Goal: Task Accomplishment & Management: Use online tool/utility

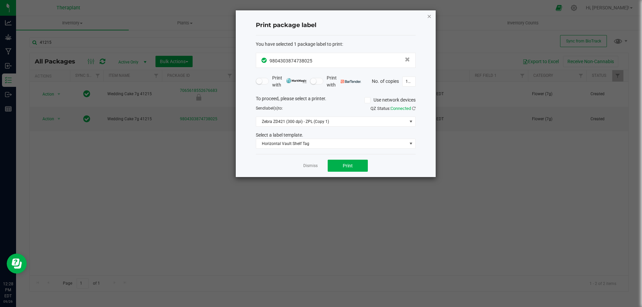
click at [428, 15] on icon "button" at bounding box center [429, 16] width 5 height 8
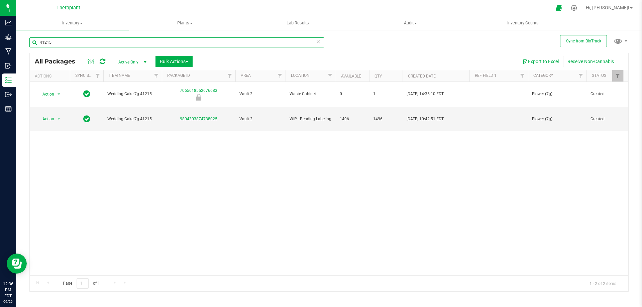
drag, startPoint x: 86, startPoint y: 39, endPoint x: 249, endPoint y: 36, distance: 162.3
click at [17, 47] on div "Sync from BioTrack 41215 All Packages Active Only Active Only Lab Samples Locke…" at bounding box center [329, 131] width 626 height 204
type input "41314"
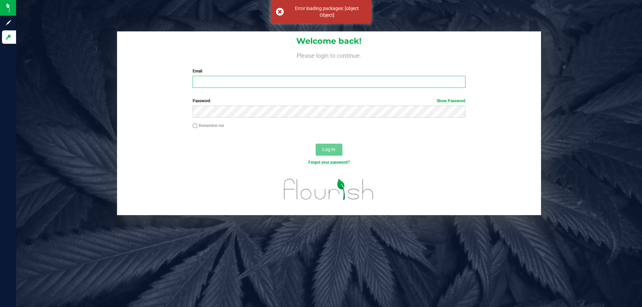
click at [251, 82] on input "Email" at bounding box center [329, 82] width 273 height 12
type input "[PERSON_NAME][EMAIL_ADDRESS][DOMAIN_NAME]"
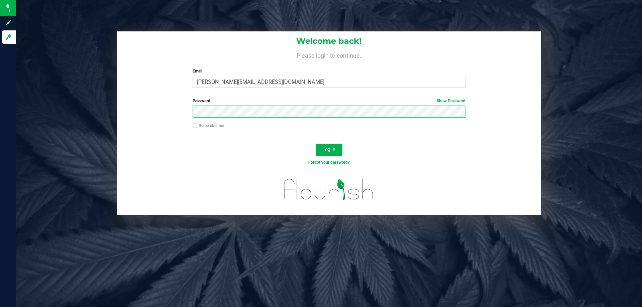
click at [316, 144] on button "Log In" at bounding box center [329, 150] width 27 height 12
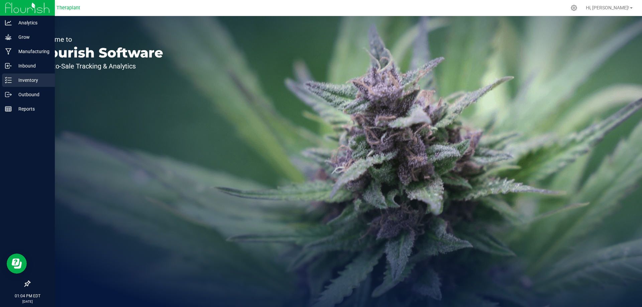
click at [18, 82] on p "Inventory" at bounding box center [32, 80] width 40 height 8
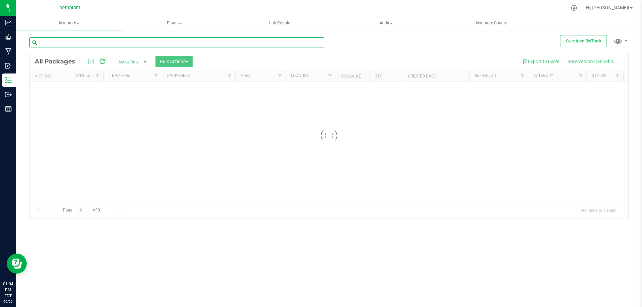
click at [85, 43] on input "text" at bounding box center [176, 42] width 295 height 10
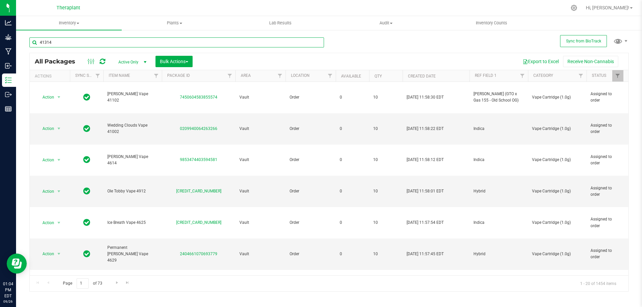
type input "41314"
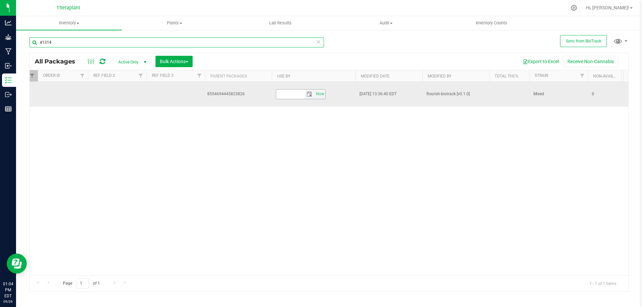
click at [309, 92] on span "select" at bounding box center [309, 94] width 5 height 5
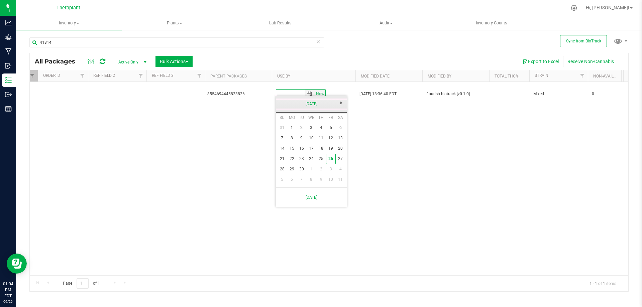
click at [304, 104] on link "[DATE]" at bounding box center [312, 104] width 72 height 10
click at [340, 100] on span "Next" at bounding box center [341, 102] width 5 height 5
click at [288, 160] on link "Sep" at bounding box center [285, 160] width 17 height 17
click at [313, 158] on link "23" at bounding box center [311, 159] width 10 height 10
type input "[DATE]"
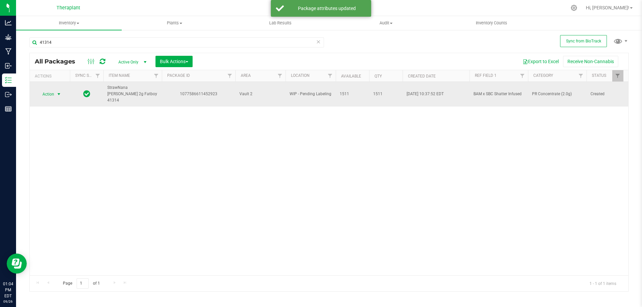
click at [52, 90] on span "Action" at bounding box center [45, 94] width 18 height 9
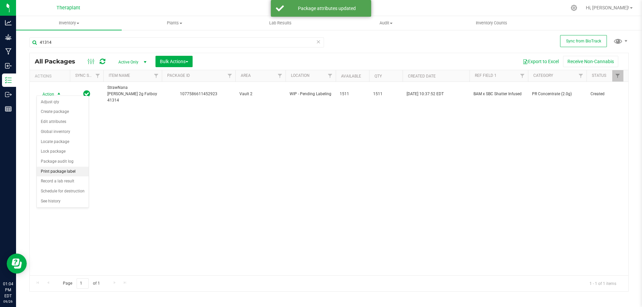
click at [75, 170] on li "Print package label" at bounding box center [63, 172] width 52 height 10
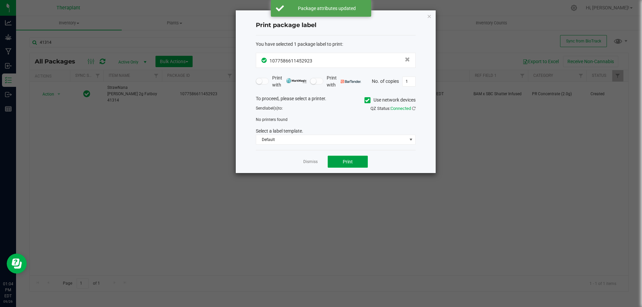
click at [340, 158] on button "Print" at bounding box center [348, 162] width 40 height 12
click at [366, 100] on icon at bounding box center [367, 100] width 4 height 0
click at [0, 0] on input "Use network devices" at bounding box center [0, 0] width 0 height 0
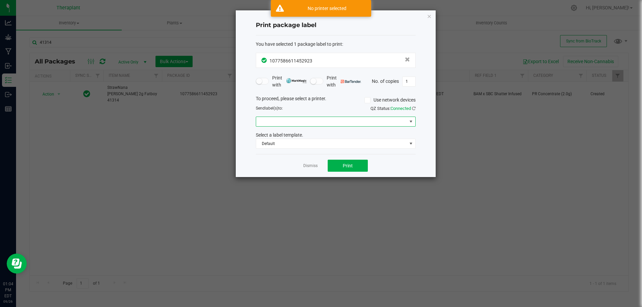
click at [339, 122] on span at bounding box center [331, 121] width 151 height 9
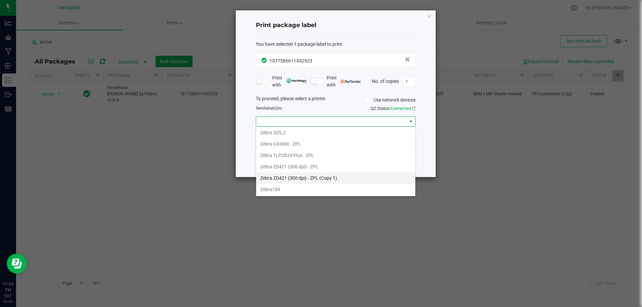
click at [310, 177] on 1\) "Zebra ZD421 (300 dpi) - ZPL (Copy 1)" at bounding box center [335, 178] width 159 height 11
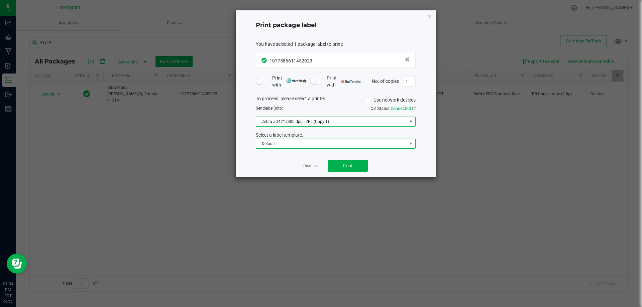
click at [314, 142] on span "Default" at bounding box center [331, 143] width 151 height 9
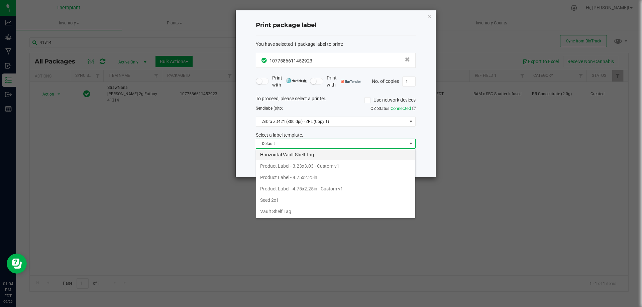
click at [305, 153] on li "Horizontal Vault Shelf Tag" at bounding box center [335, 154] width 159 height 11
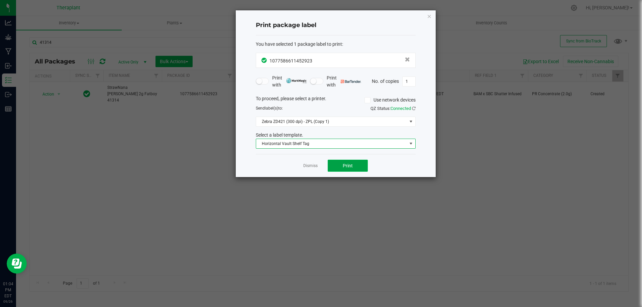
click at [354, 160] on button "Print" at bounding box center [348, 166] width 40 height 12
click at [411, 83] on input "1" at bounding box center [409, 81] width 13 height 9
type input "153"
click at [350, 165] on span "Print" at bounding box center [348, 165] width 10 height 5
click at [430, 12] on icon "button" at bounding box center [429, 16] width 5 height 8
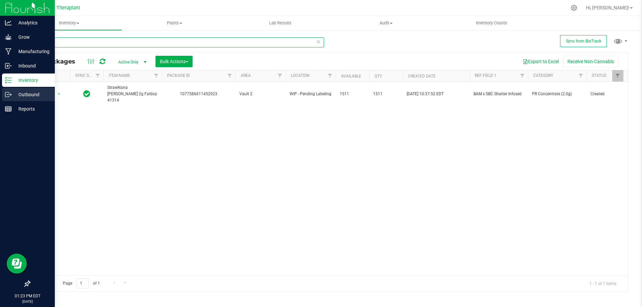
drag, startPoint x: 77, startPoint y: 40, endPoint x: 0, endPoint y: 99, distance: 97.2
click at [0, 93] on div "Analytics Grow Manufacturing Inbound Inventory Outbound Reports 01:23 PM EDT [D…" at bounding box center [321, 153] width 642 height 307
type input "41198"
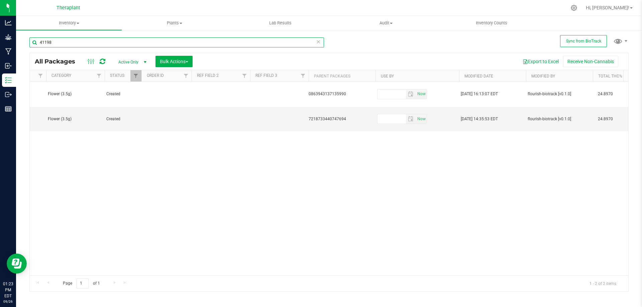
scroll to position [0, 488]
click at [408, 116] on span "select" at bounding box center [407, 118] width 5 height 5
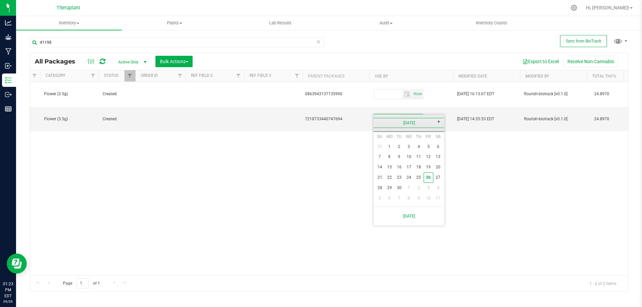
click at [420, 123] on link "[DATE]" at bounding box center [409, 123] width 72 height 10
click at [440, 121] on span "Next" at bounding box center [439, 121] width 5 height 5
click at [380, 180] on link "Sep" at bounding box center [383, 179] width 17 height 17
click at [403, 176] on link "22" at bounding box center [399, 178] width 10 height 10
type input "[DATE]"
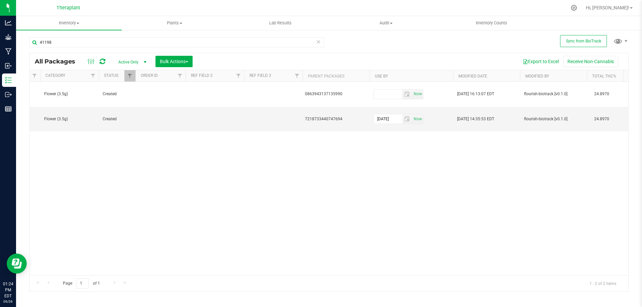
drag, startPoint x: 403, startPoint y: 176, endPoint x: 398, endPoint y: 181, distance: 6.6
click at [401, 178] on div "Action Action Edit attributes Global inventory Locate package Package audit log…" at bounding box center [329, 179] width 599 height 194
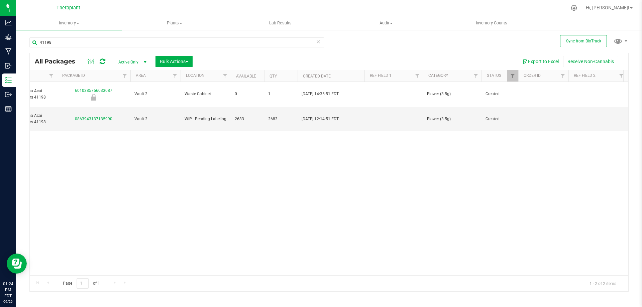
scroll to position [0, 0]
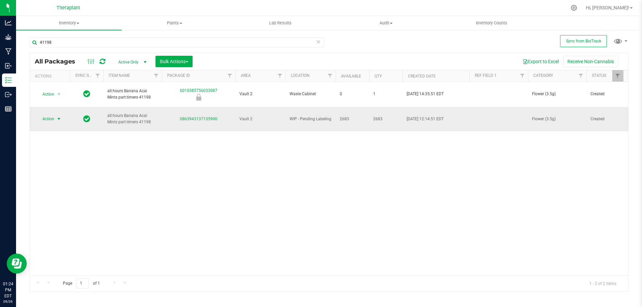
click at [52, 114] on span "Action" at bounding box center [45, 118] width 18 height 9
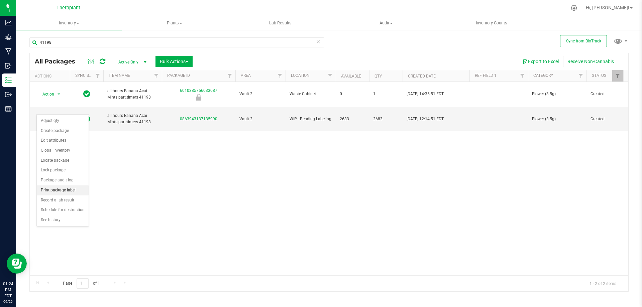
click at [55, 188] on li "Print package label" at bounding box center [63, 191] width 52 height 10
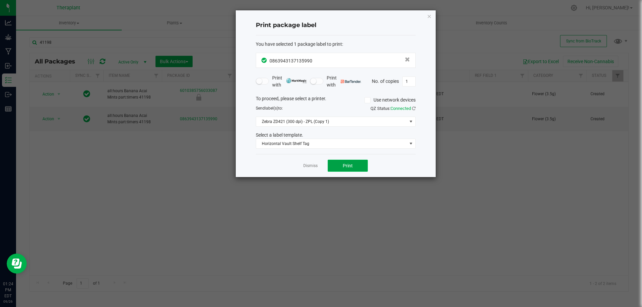
click at [339, 165] on button "Print" at bounding box center [348, 166] width 40 height 12
click at [411, 81] on input "1" at bounding box center [409, 81] width 13 height 9
type input "270"
click at [346, 166] on span "Print" at bounding box center [348, 165] width 10 height 5
click at [429, 15] on icon "button" at bounding box center [429, 16] width 5 height 8
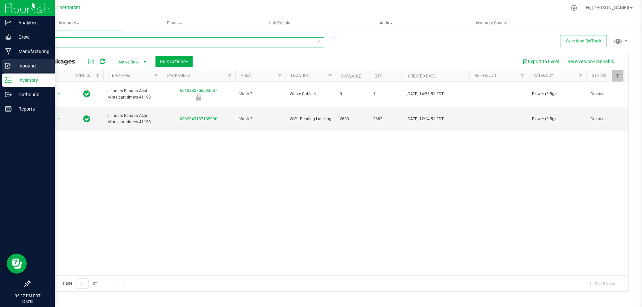
drag, startPoint x: 86, startPoint y: 41, endPoint x: 0, endPoint y: 66, distance: 89.0
click at [0, 65] on div "Analytics Grow Manufacturing Inbound Inventory Outbound Reports 02:37 PM EDT [D…" at bounding box center [321, 153] width 642 height 307
type input "41314"
